Goal: Task Accomplishment & Management: Complete application form

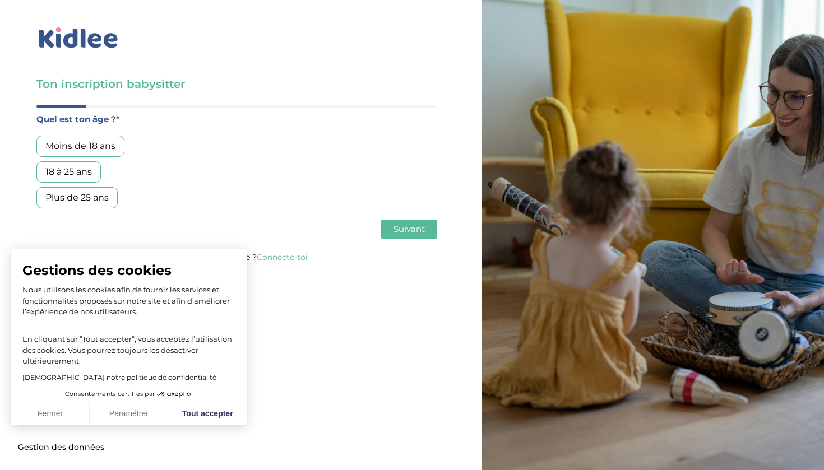
click at [77, 413] on button "Fermer" at bounding box center [50, 414] width 78 height 24
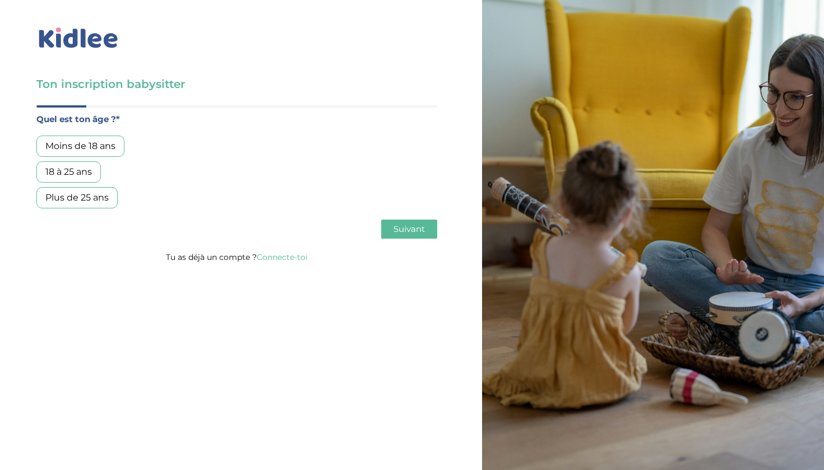
click at [96, 174] on div "18 à 25 ans" at bounding box center [68, 171] width 64 height 21
click at [399, 226] on span "Suivant" at bounding box center [408, 229] width 31 height 11
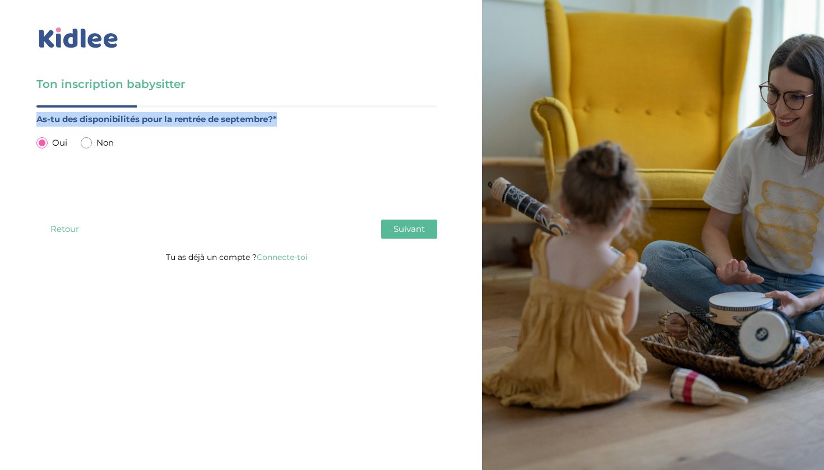
drag, startPoint x: 39, startPoint y: 119, endPoint x: 331, endPoint y: 114, distance: 291.4
click at [331, 114] on label "As-tu des disponibilités pour la rentrée de septembre?*" at bounding box center [236, 119] width 401 height 15
click at [219, 169] on div "As-tu des disponibilités pour la rentrée de septembre?* Oui Non" at bounding box center [236, 160] width 401 height 96
drag, startPoint x: 173, startPoint y: 120, endPoint x: 272, endPoint y: 120, distance: 99.2
click at [272, 120] on label "As-tu des disponibilités pour la rentrée de septembre?*" at bounding box center [236, 119] width 401 height 15
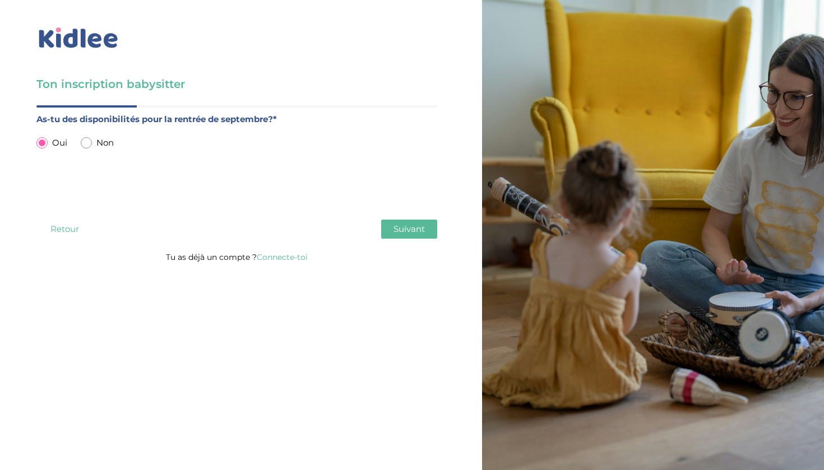
click at [95, 150] on div "Non" at bounding box center [97, 143] width 33 height 15
click at [101, 142] on span "Non" at bounding box center [104, 143] width 17 height 15
click at [89, 142] on input "radio" at bounding box center [86, 142] width 11 height 11
radio input "true"
radio input "false"
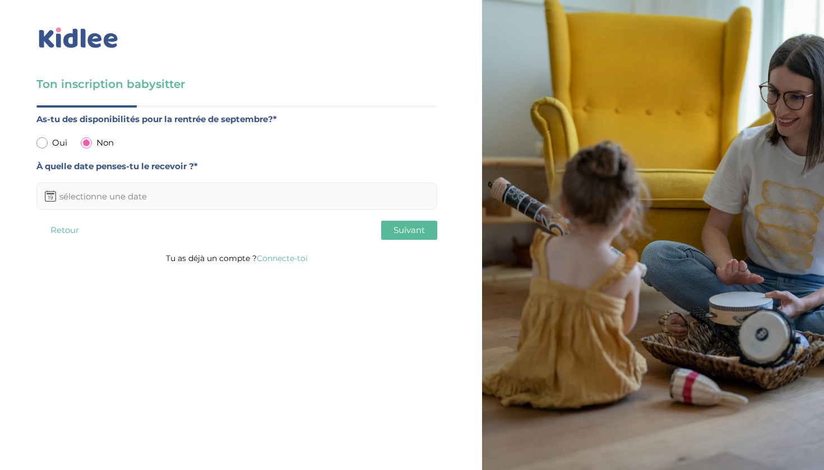
click at [177, 203] on input "text" at bounding box center [236, 196] width 401 height 27
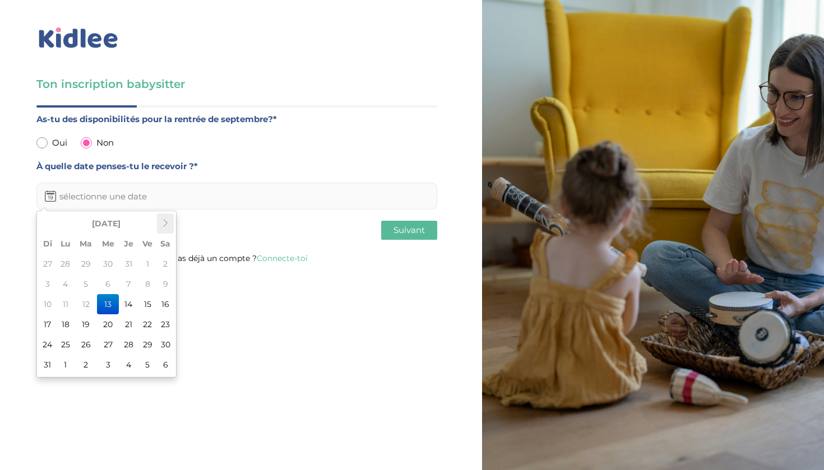
click at [162, 226] on icon at bounding box center [165, 223] width 8 height 8
click at [63, 306] on td "15" at bounding box center [65, 304] width 19 height 20
type input "[DATE]"
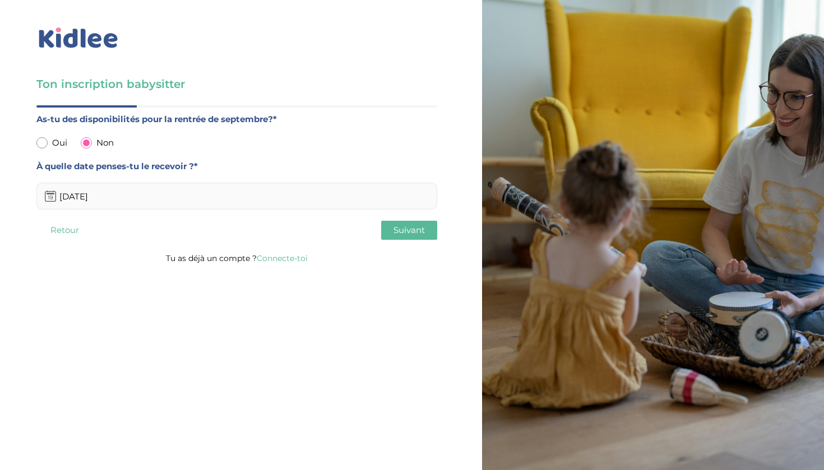
click at [392, 236] on button "Suivant" at bounding box center [409, 230] width 56 height 19
